Goal: Information Seeking & Learning: Learn about a topic

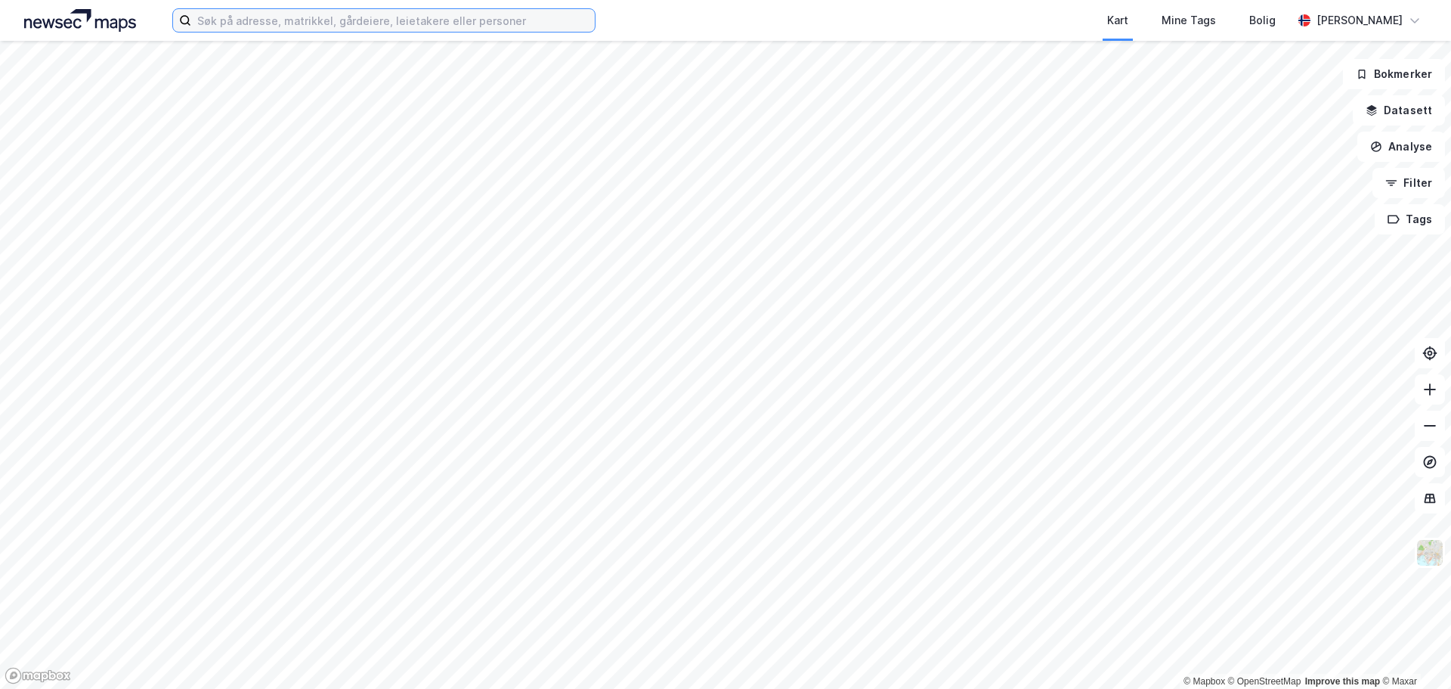
click at [472, 23] on input at bounding box center [393, 20] width 404 height 23
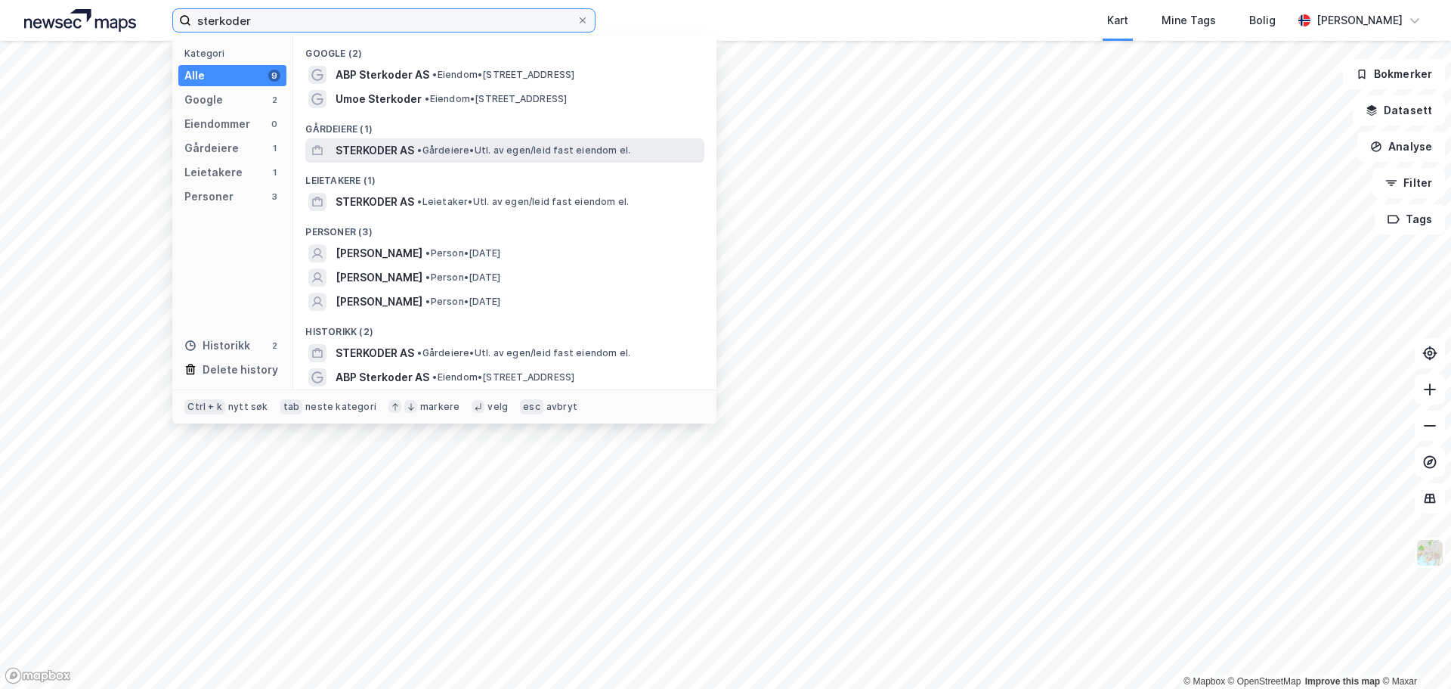
type input "sterkoder"
click at [446, 152] on span "• Gårdeiere • Utl. av egen/leid fast eiendom el." at bounding box center [523, 150] width 213 height 12
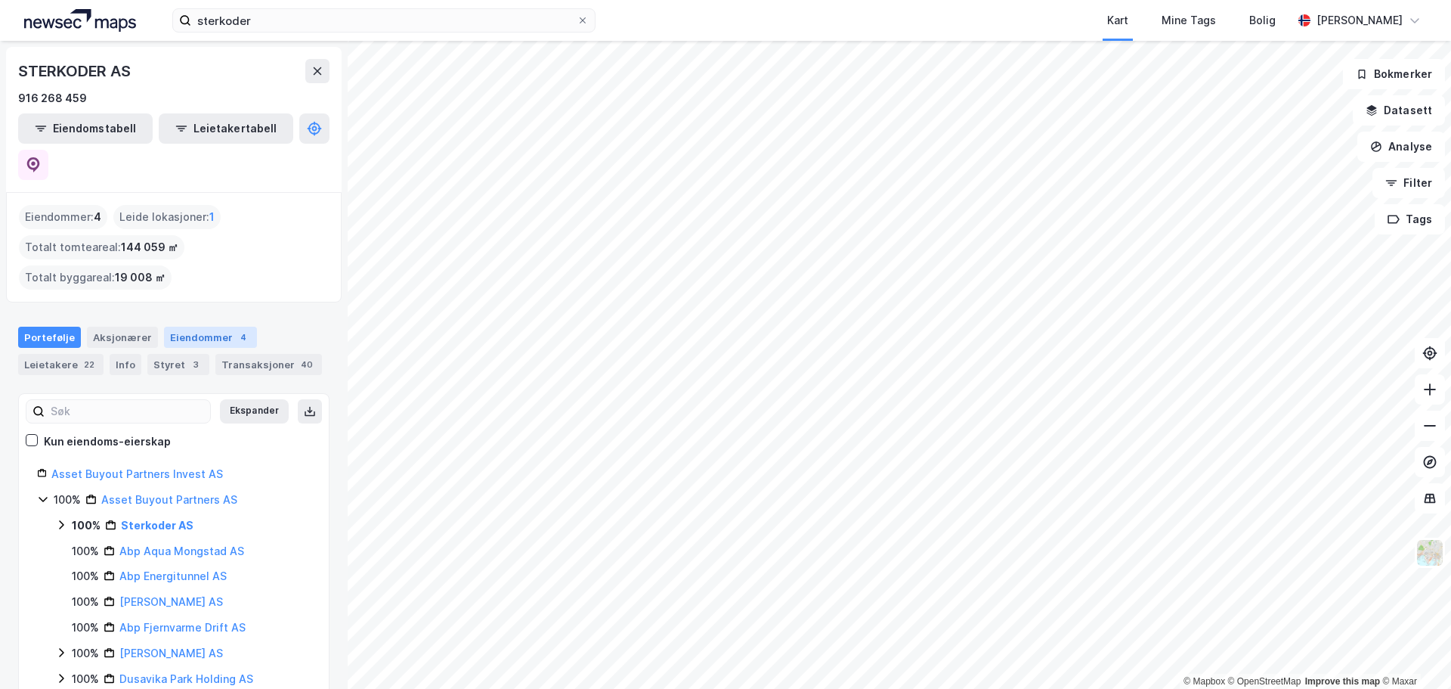
click at [211, 327] on div "Eiendommer 4" at bounding box center [210, 337] width 93 height 21
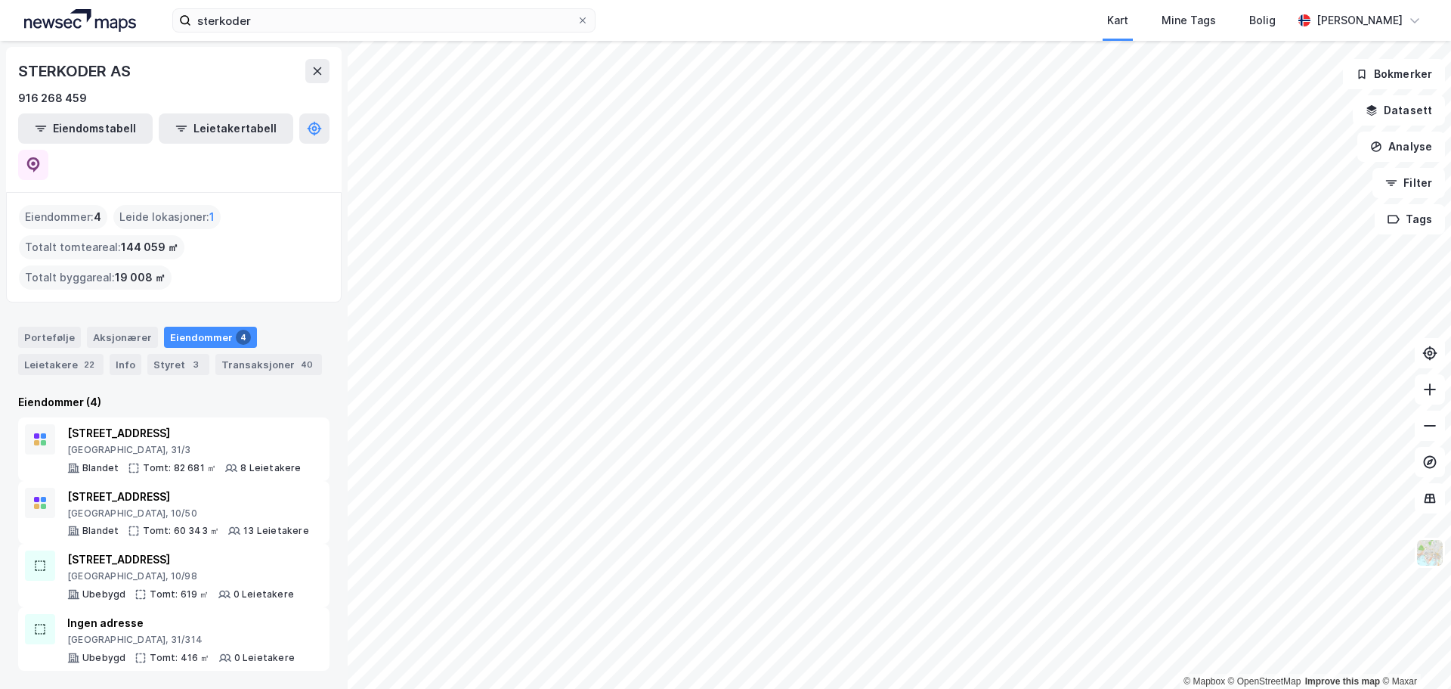
click at [1227, 0] on html "sterkoder Kart Mine Tags Bolig [PERSON_NAME] © Mapbox © OpenStreetMap Improve t…" at bounding box center [725, 344] width 1451 height 689
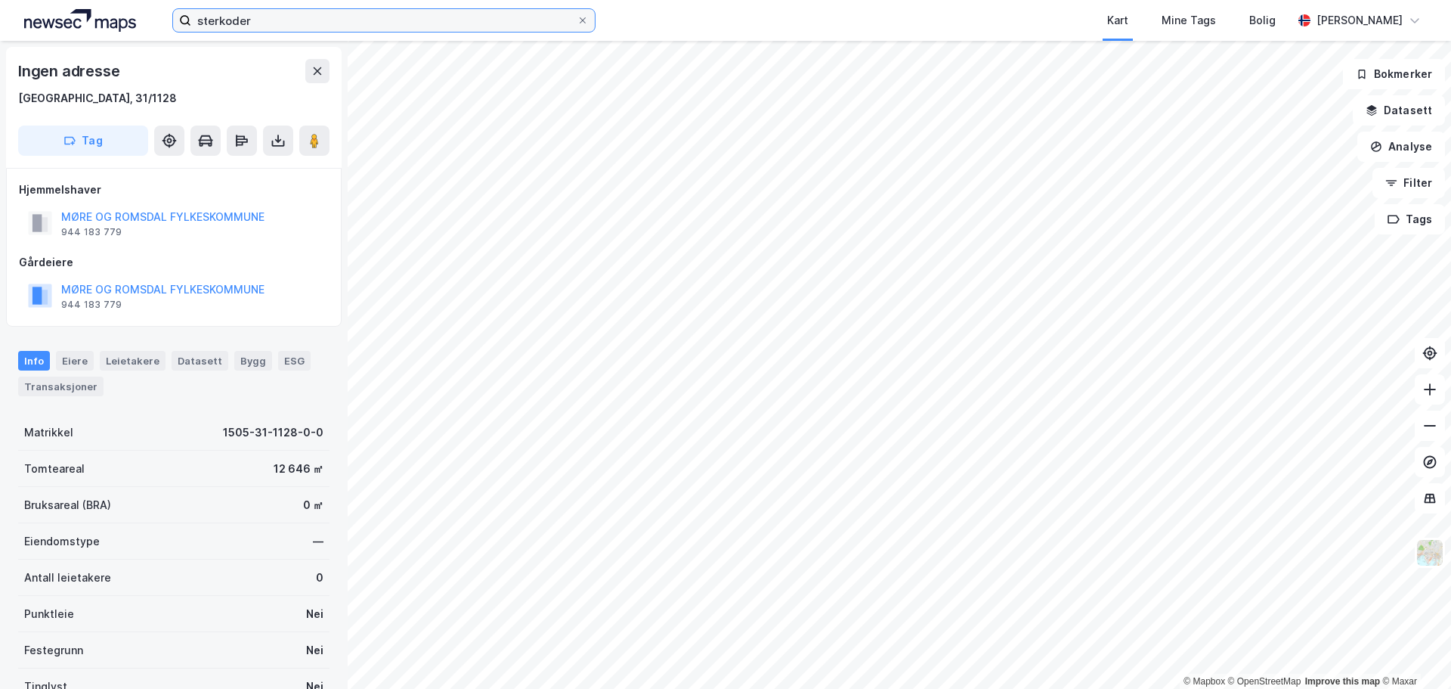
click at [281, 15] on input "sterkoder" at bounding box center [383, 20] width 385 height 23
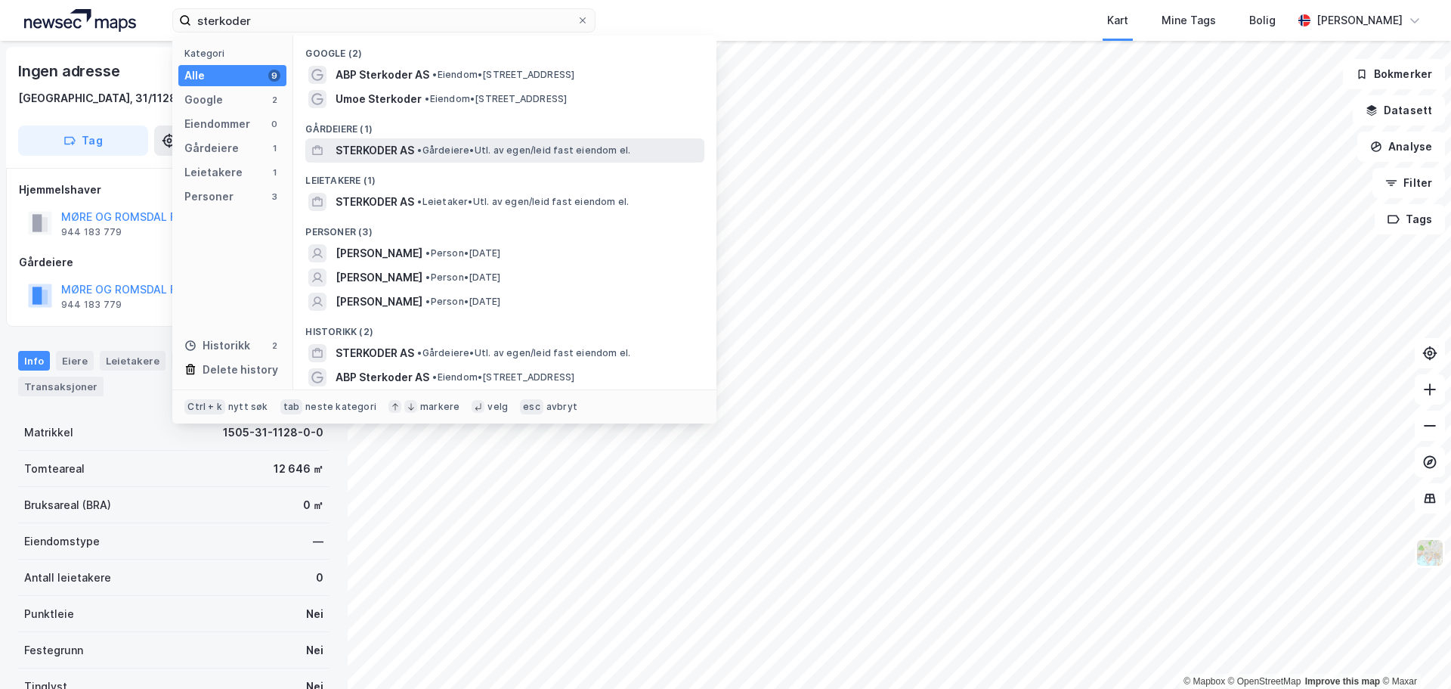
click at [429, 157] on div "STERKODER AS • Gårdeiere • Utl. av egen/leid fast eiendom el." at bounding box center [519, 150] width 366 height 18
